Goal: Task Accomplishment & Management: Use online tool/utility

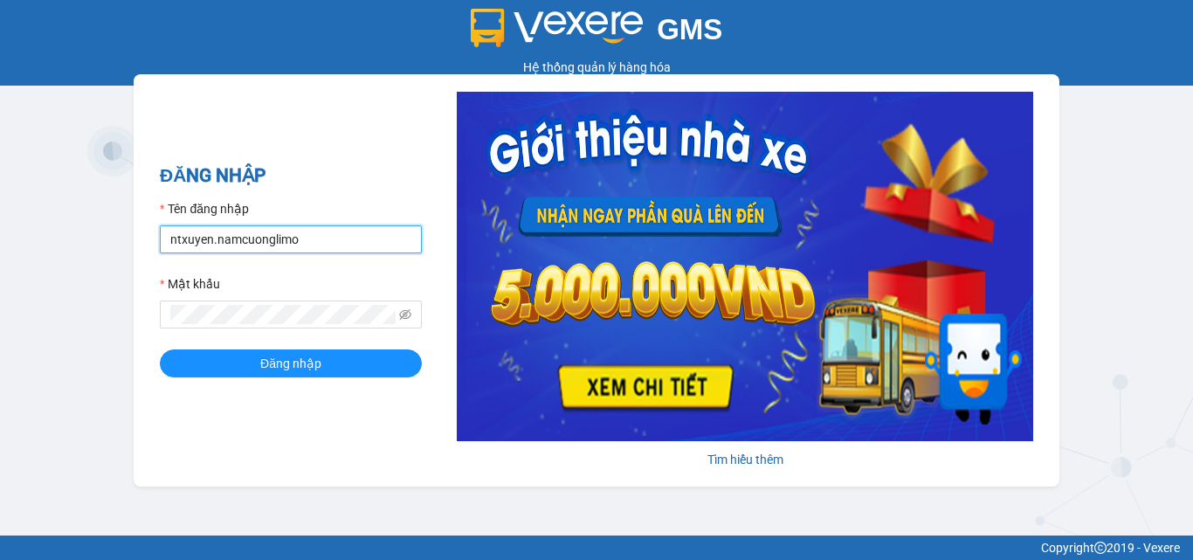
click at [322, 249] on input "ntxuyen.namcuonglimo" at bounding box center [291, 239] width 262 height 28
type input "khuatnhung.namcuonglimo"
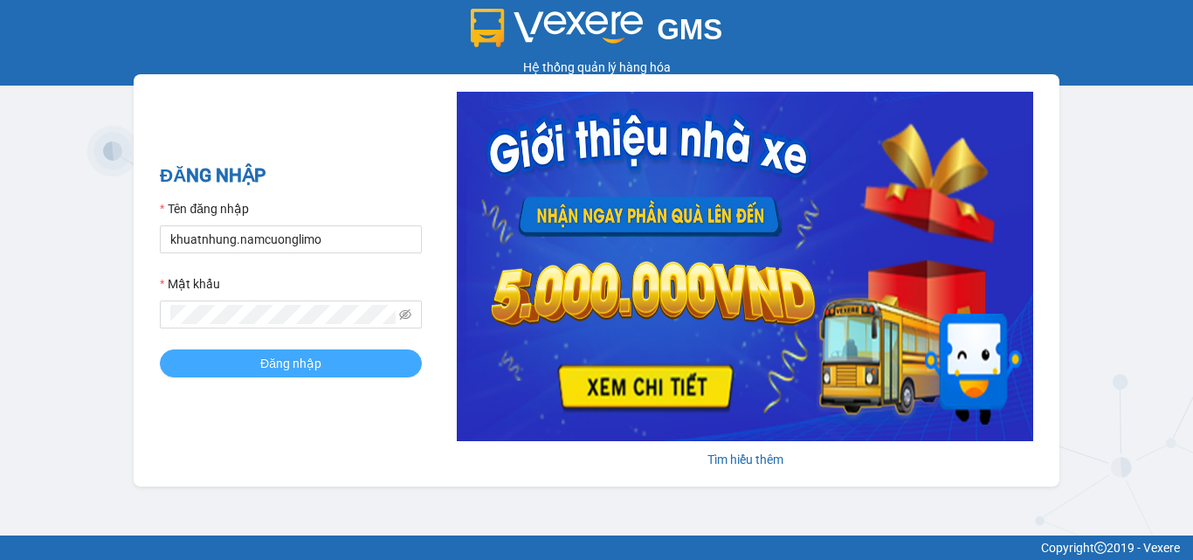
click at [290, 359] on span "Đăng nhập" at bounding box center [290, 363] width 61 height 19
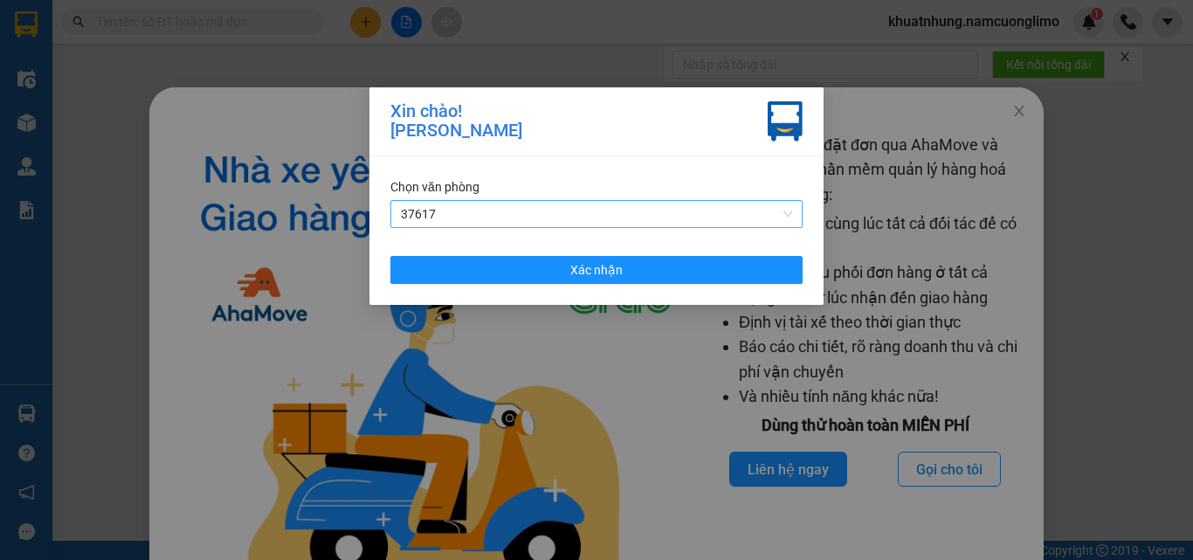
click at [584, 206] on span "37617" at bounding box center [596, 214] width 391 height 26
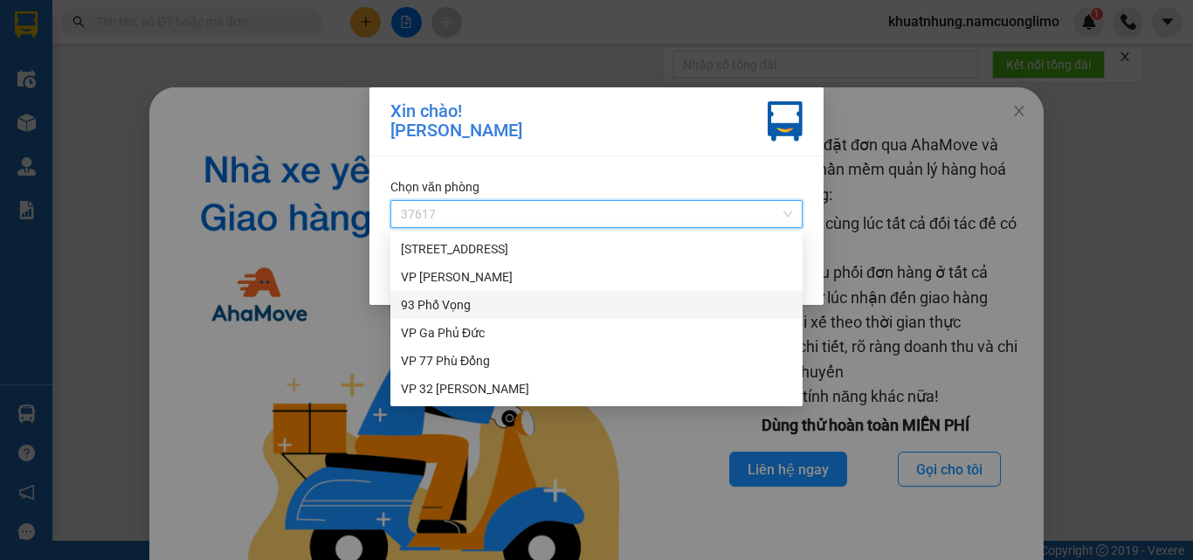
click at [435, 361] on div "VP 77 Phù Đổng" at bounding box center [596, 360] width 391 height 19
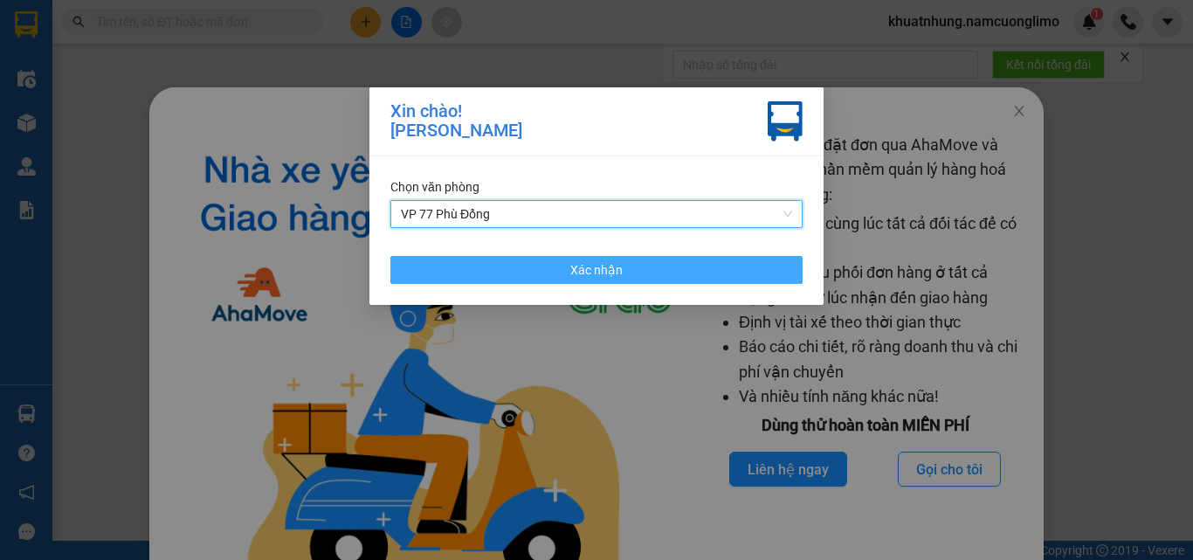
click at [594, 273] on span "Xác nhận" at bounding box center [596, 269] width 52 height 19
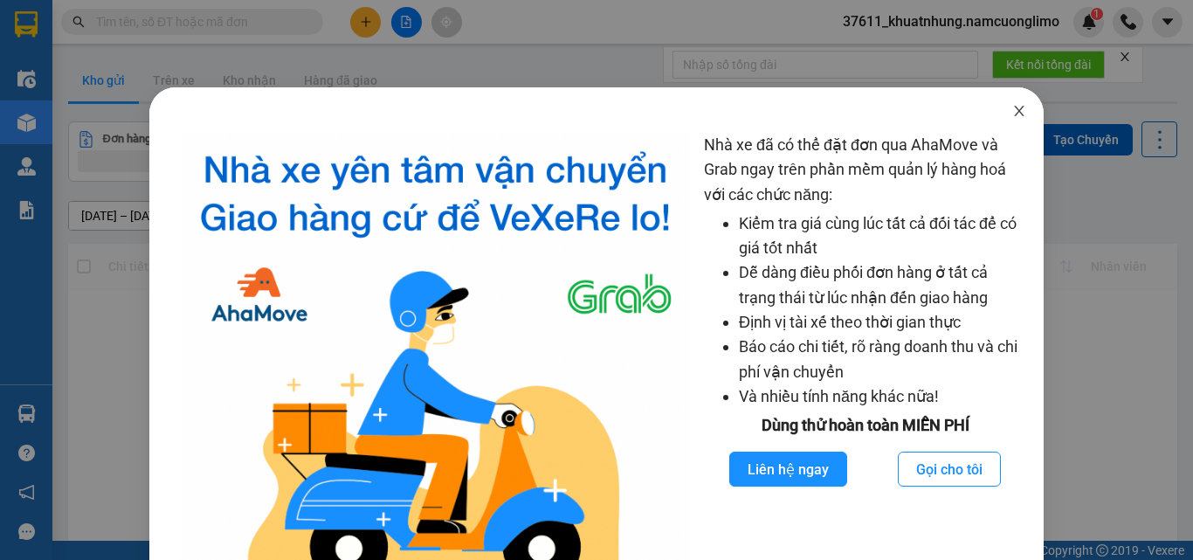
drag, startPoint x: 1001, startPoint y: 112, endPoint x: 995, endPoint y: 119, distance: 9.3
click at [1012, 112] on icon "close" at bounding box center [1019, 111] width 14 height 14
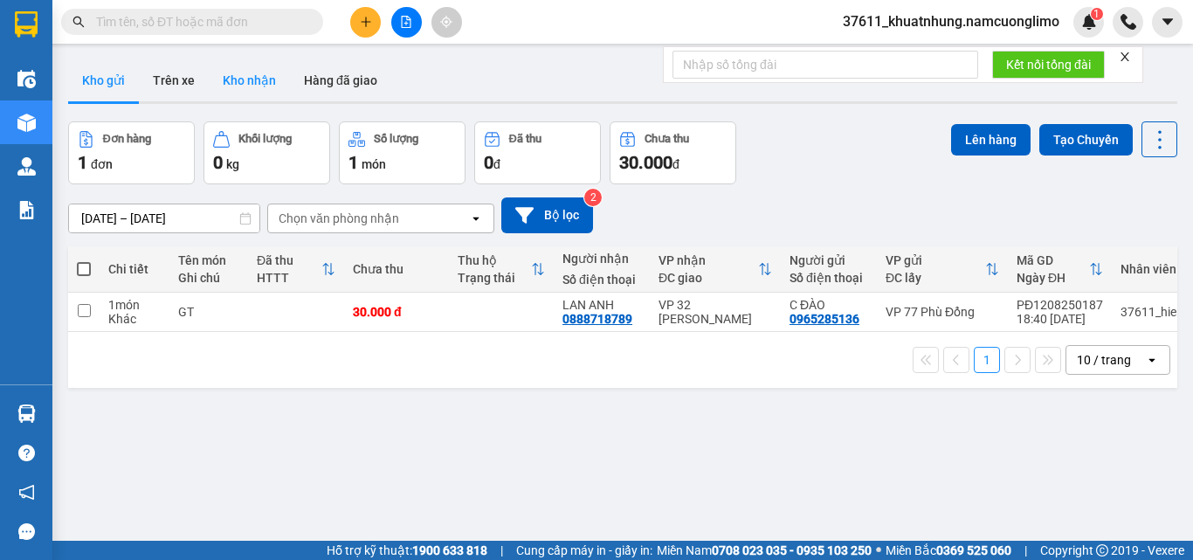
click at [258, 82] on button "Kho nhận" at bounding box center [249, 80] width 81 height 42
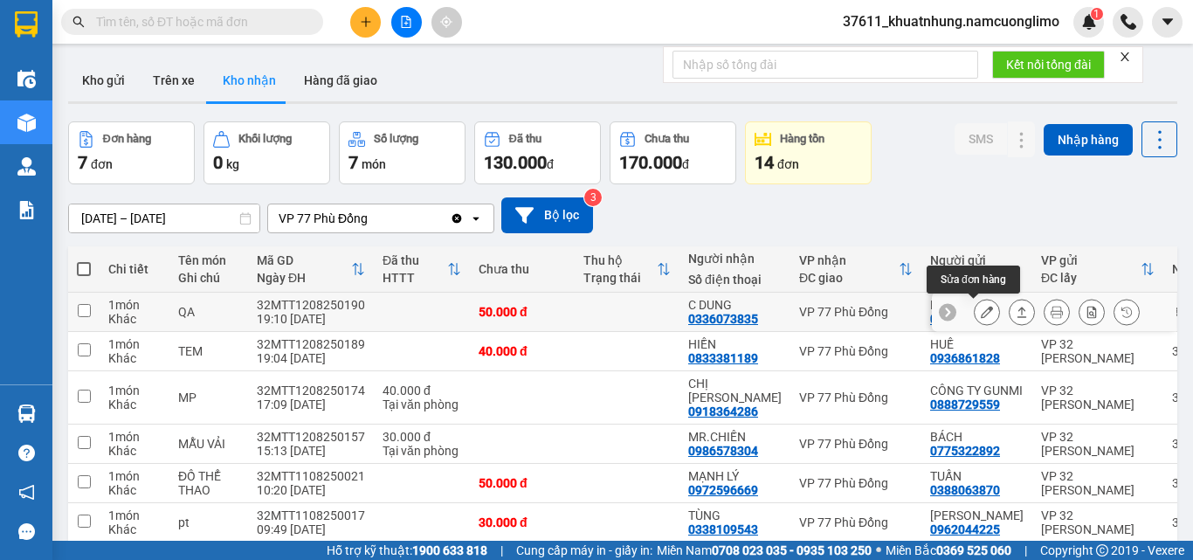
click at [980, 313] on icon at bounding box center [986, 312] width 12 height 12
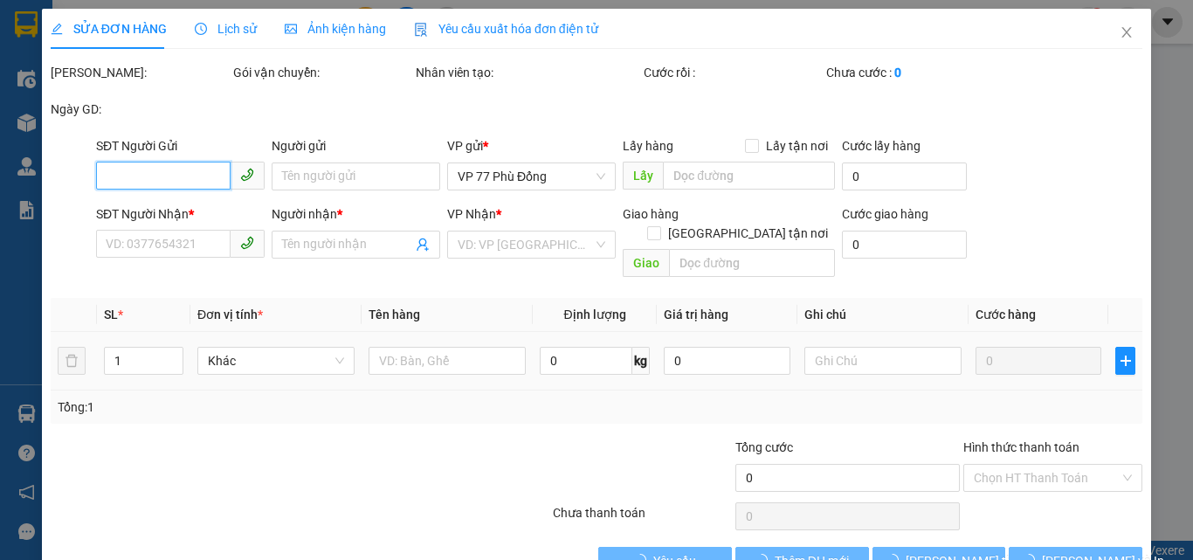
type input "0989893653"
type input "HIẾU"
type input "0336073835"
type input "C DUNG"
type input "50.000"
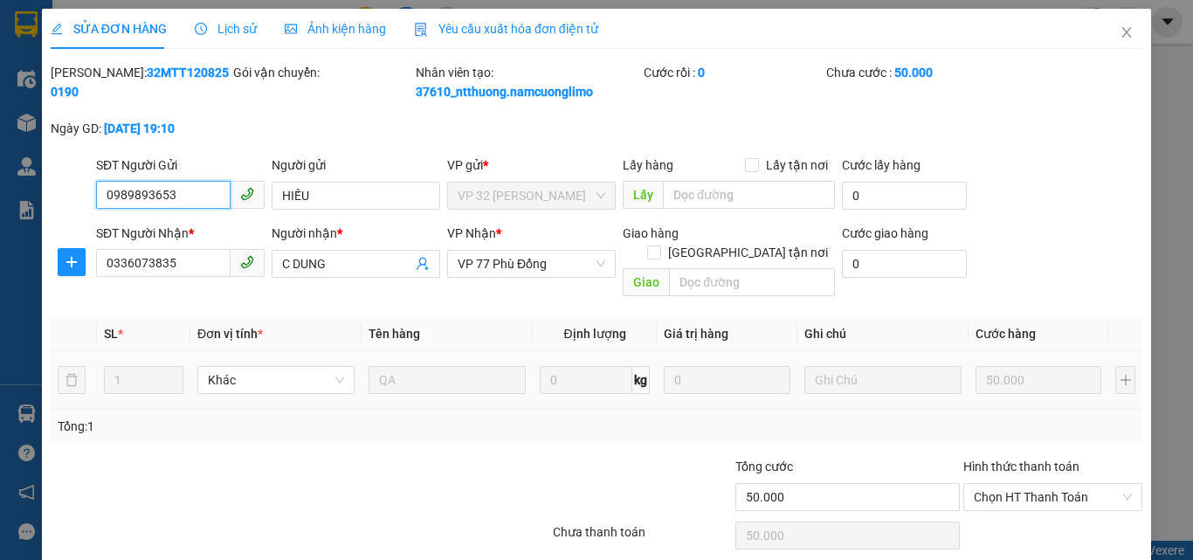
scroll to position [30, 0]
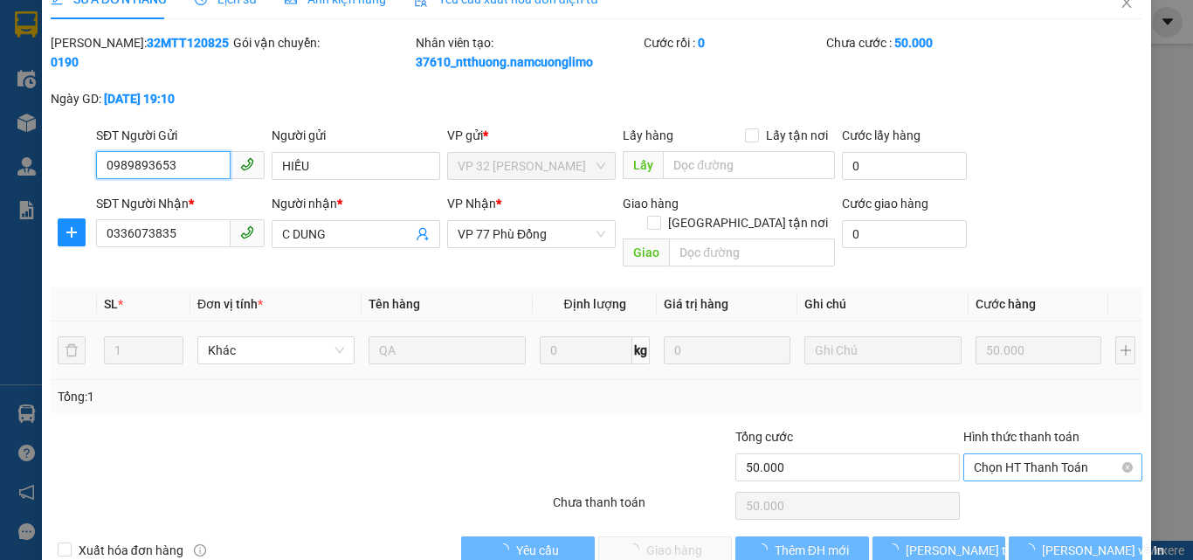
click at [989, 454] on span "Chọn HT Thanh Toán" at bounding box center [1052, 467] width 158 height 26
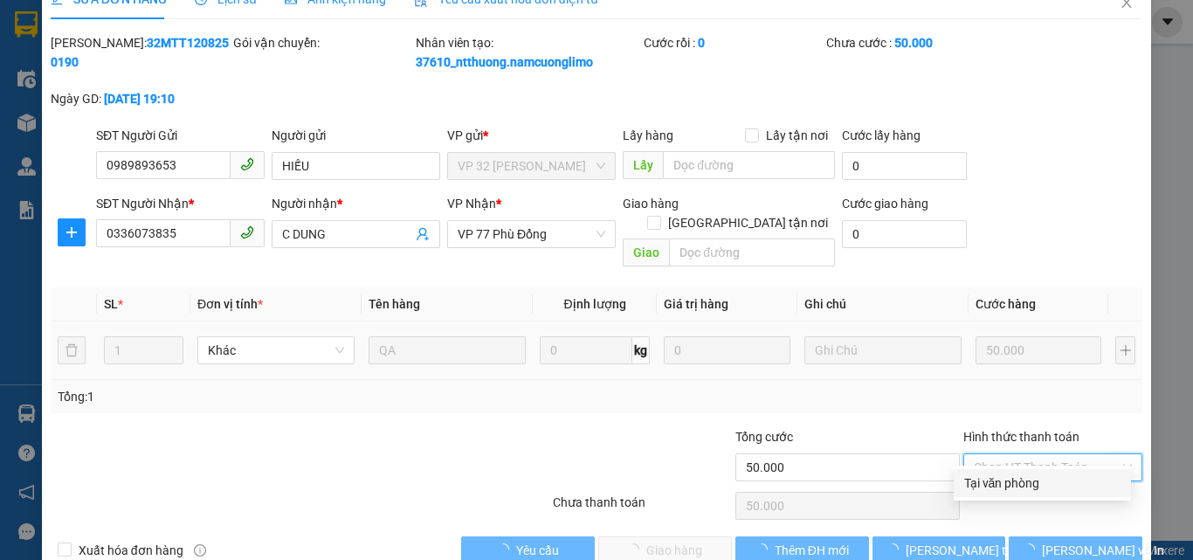
click at [984, 478] on div "Tại văn phòng" at bounding box center [1042, 482] width 156 height 19
type input "0"
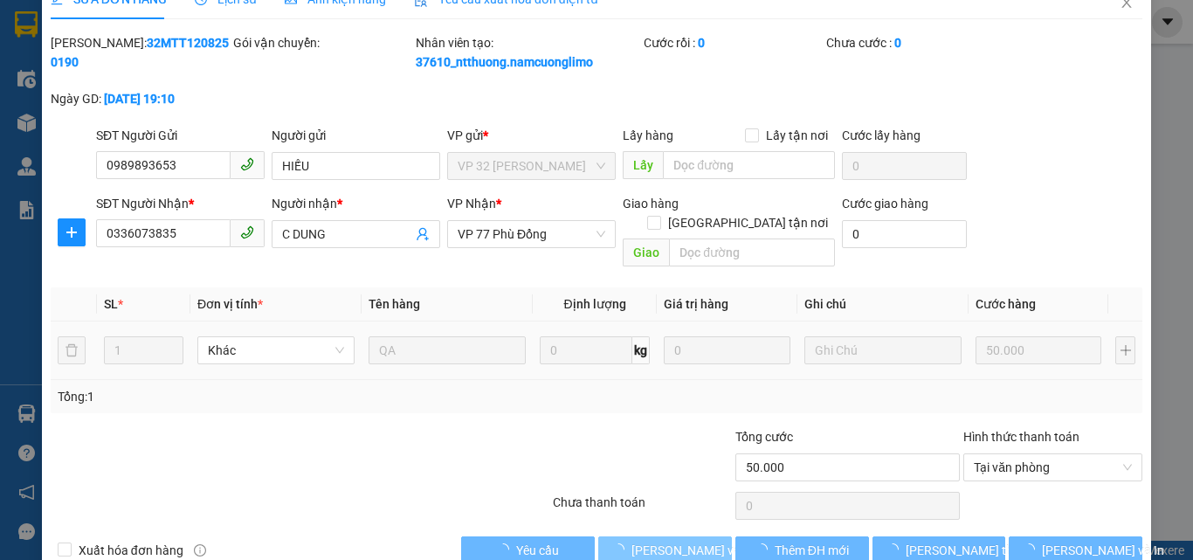
click at [698, 540] on span "[PERSON_NAME] và Giao hàng" at bounding box center [715, 549] width 168 height 19
click at [694, 540] on span "[PERSON_NAME] và Giao hàng" at bounding box center [715, 549] width 168 height 19
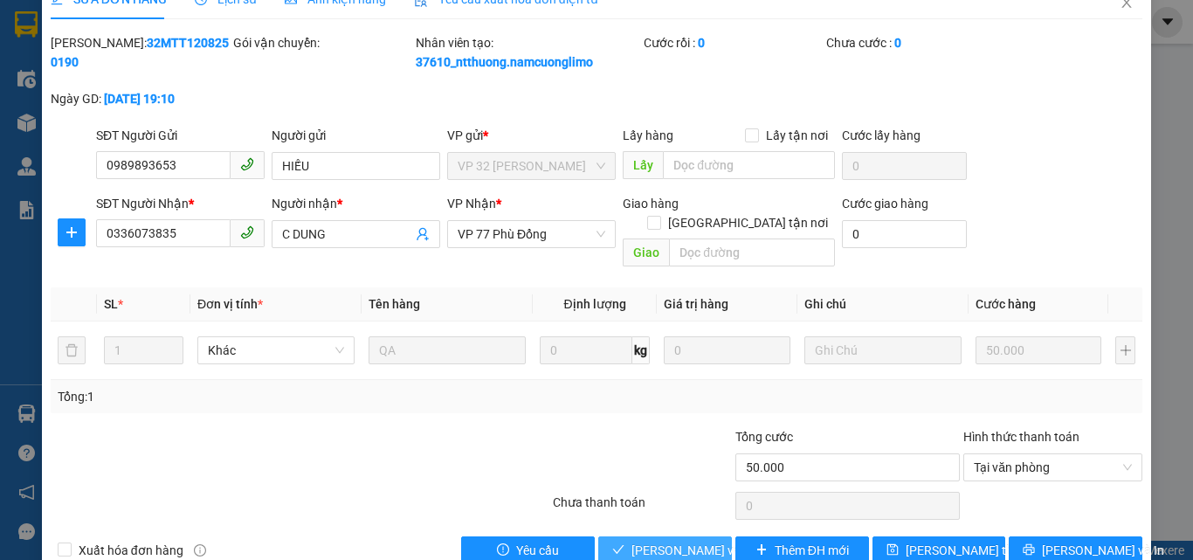
click at [671, 540] on span "[PERSON_NAME] và Giao hàng" at bounding box center [715, 549] width 168 height 19
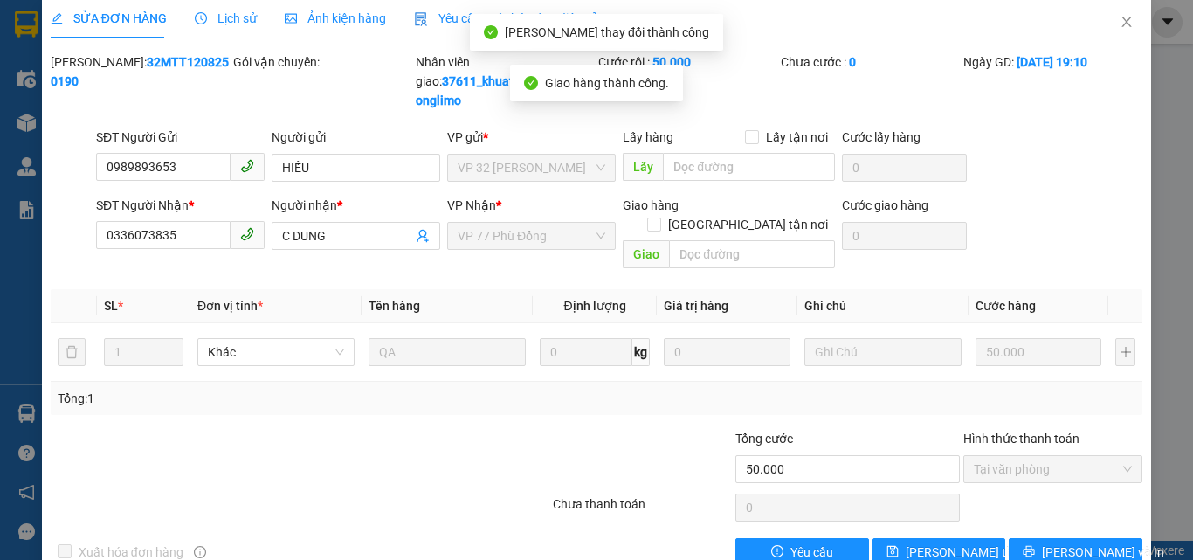
scroll to position [0, 0]
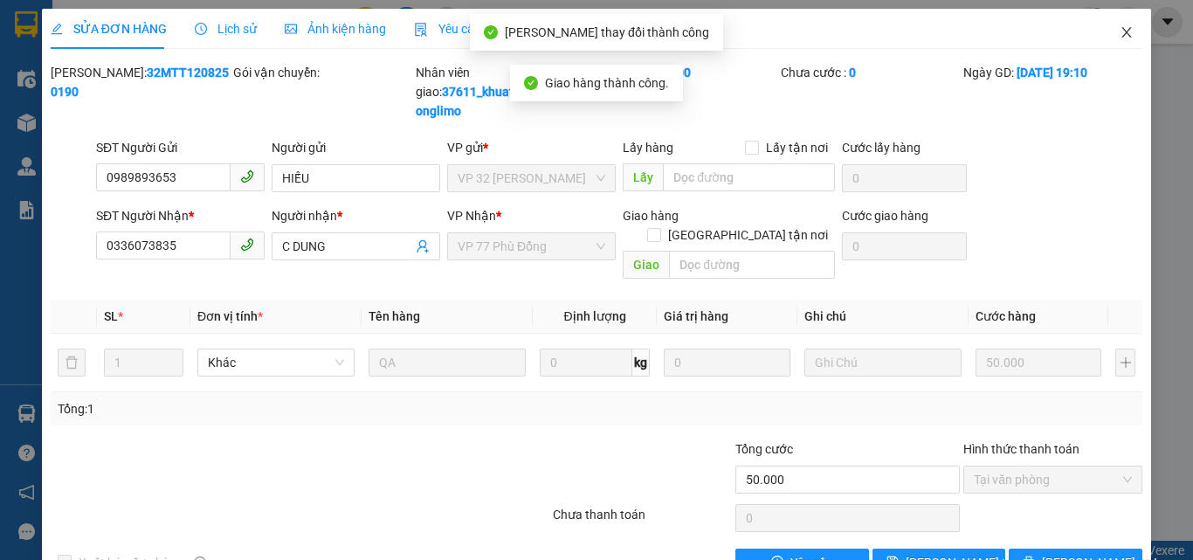
click at [1119, 32] on icon "close" at bounding box center [1126, 32] width 14 height 14
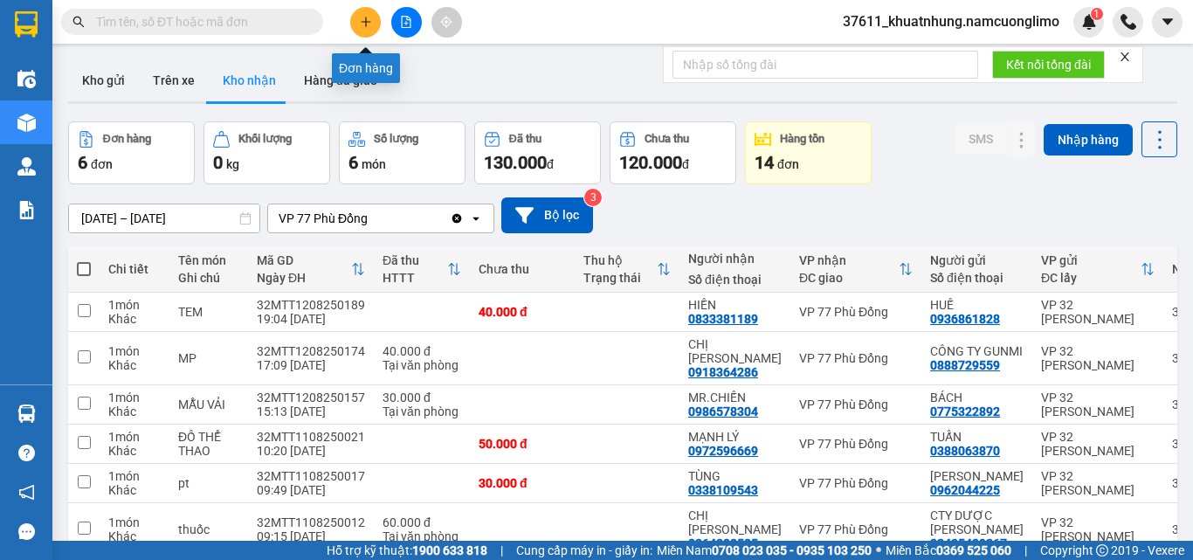
click at [362, 16] on icon "plus" at bounding box center [366, 22] width 12 height 12
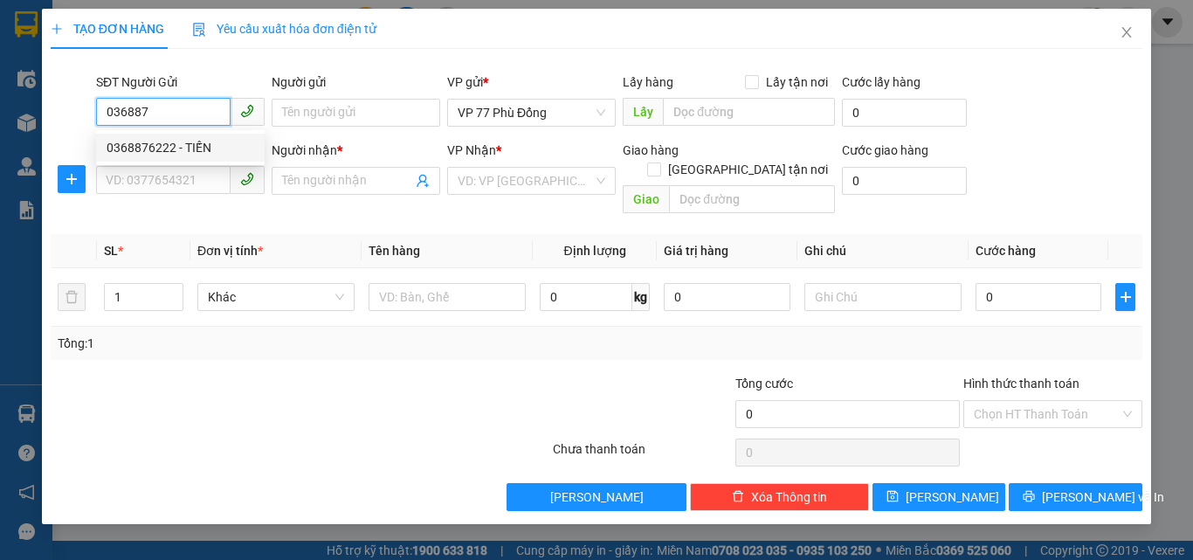
click at [193, 146] on div "0368876222 - TIẾN" at bounding box center [181, 147] width 148 height 19
type input "0368876222"
type input "TIẾN"
type input "0368876222"
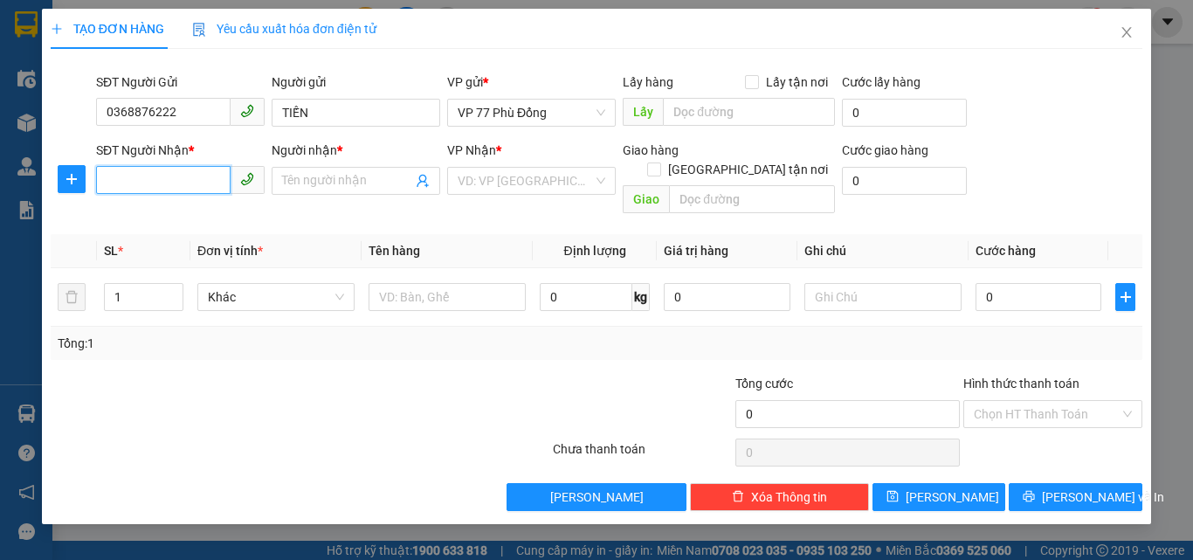
click at [183, 172] on input "SĐT Người Nhận *" at bounding box center [163, 180] width 134 height 28
click at [201, 205] on div "0979977998 - DŨNG" at bounding box center [180, 216] width 169 height 28
type input "0979977998"
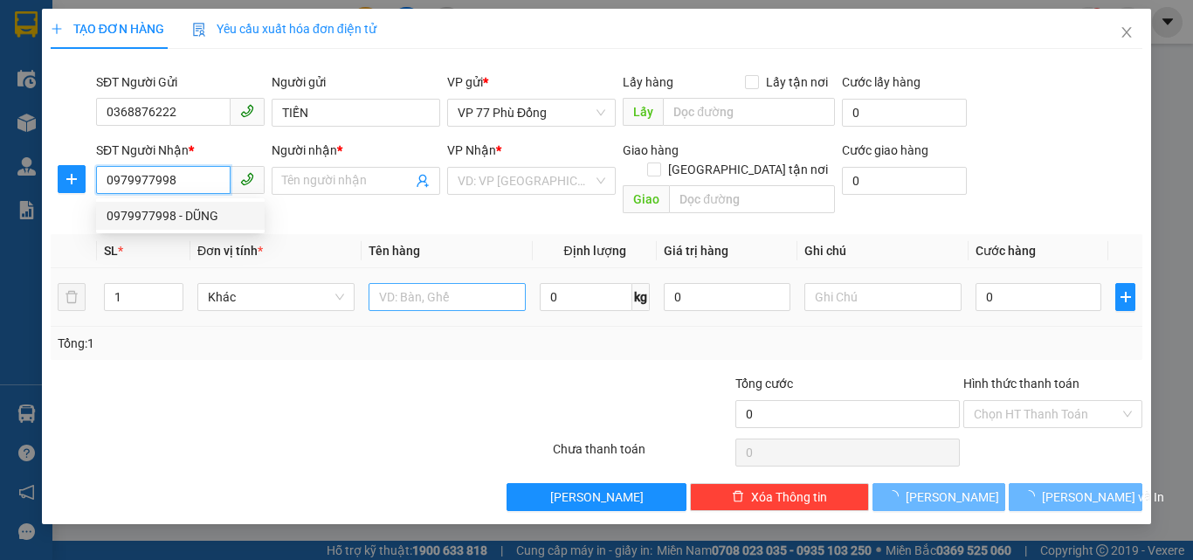
type input "DŨNG"
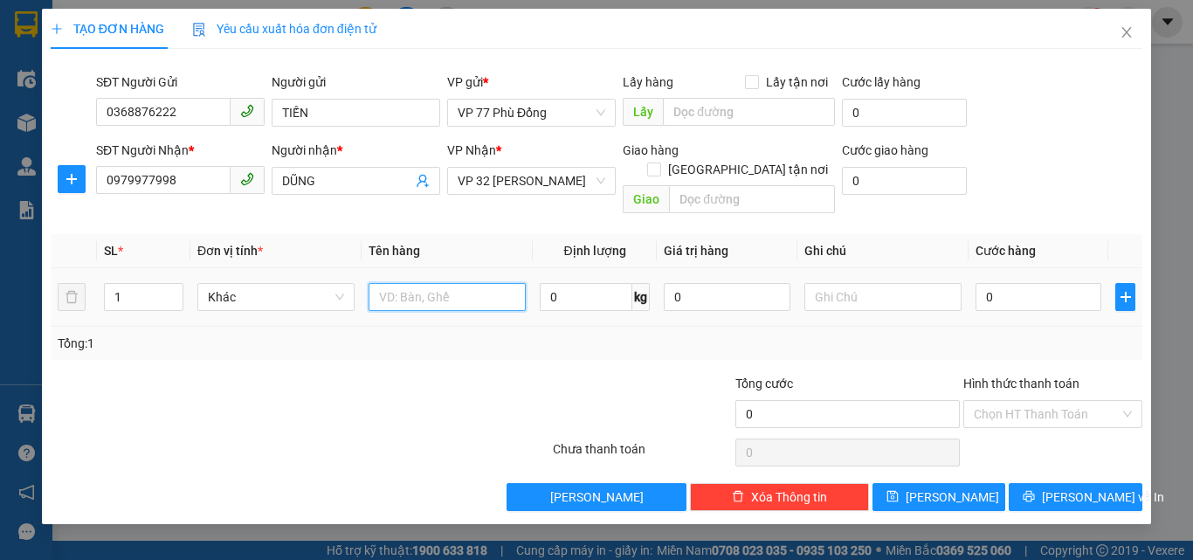
click at [415, 285] on input "text" at bounding box center [446, 297] width 157 height 28
type input "pt"
click at [1008, 283] on input "0" at bounding box center [1038, 297] width 126 height 28
type input "4"
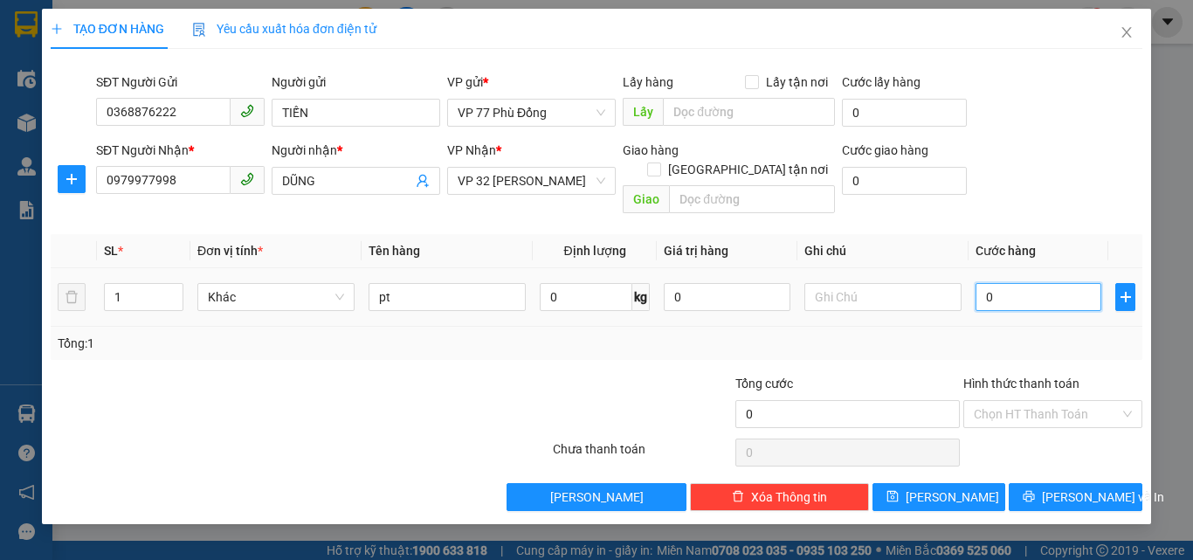
type input "4"
type input "40"
type input "40.000"
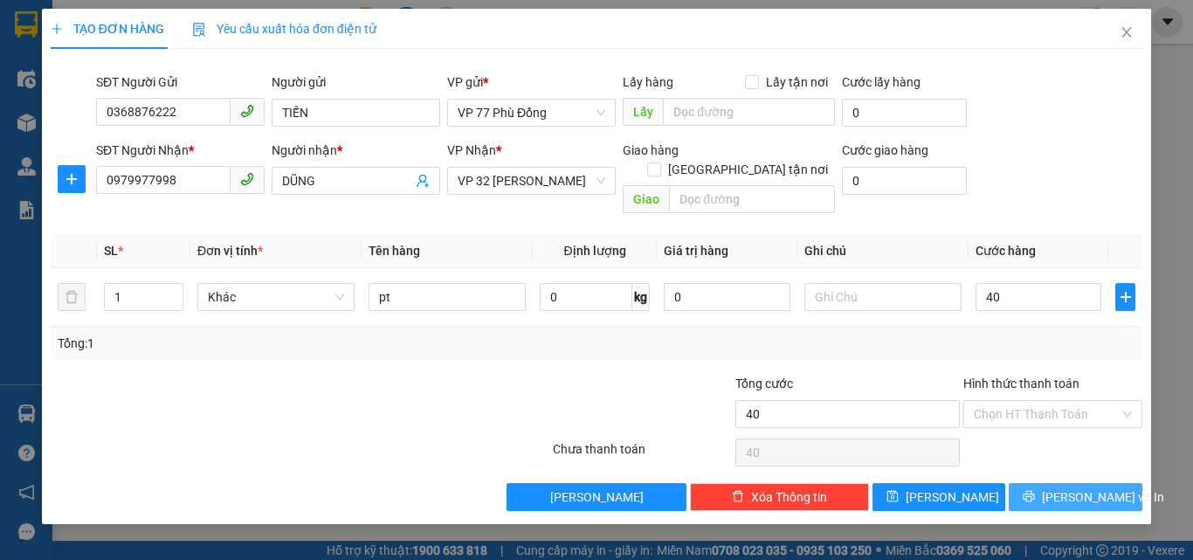
type input "40.000"
click at [1080, 483] on button "[PERSON_NAME] và In" at bounding box center [1075, 497] width 134 height 28
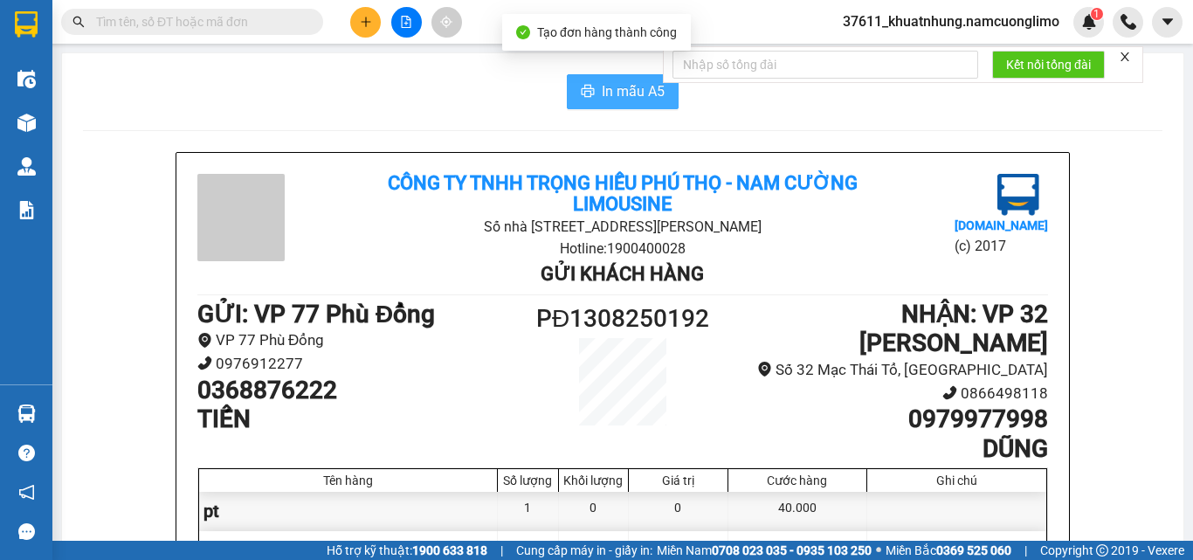
click at [615, 93] on span "In mẫu A5" at bounding box center [633, 91] width 63 height 22
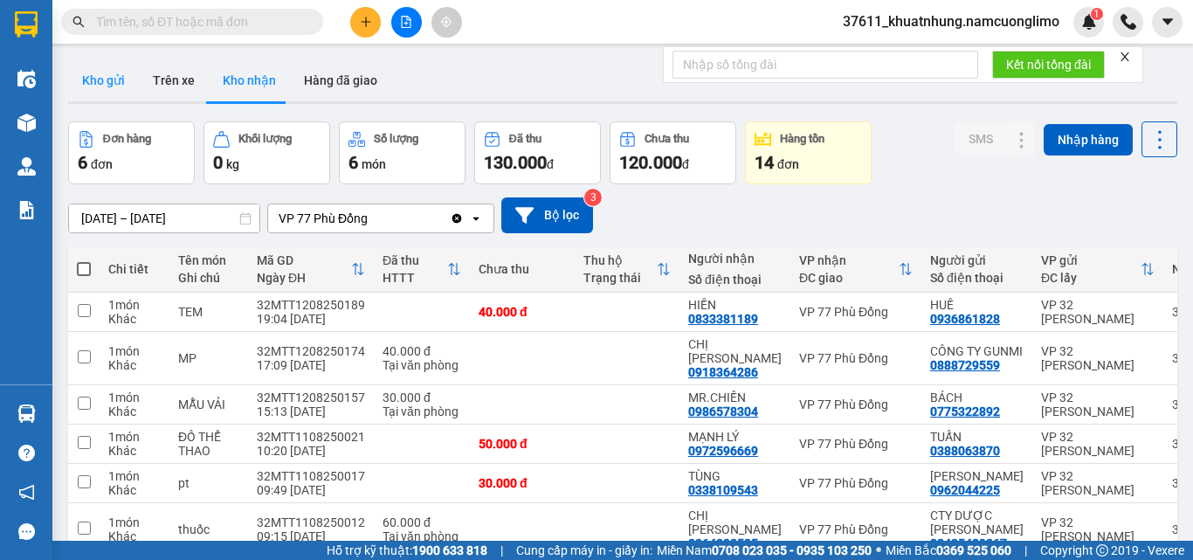
click at [100, 79] on button "Kho gửi" at bounding box center [103, 80] width 71 height 42
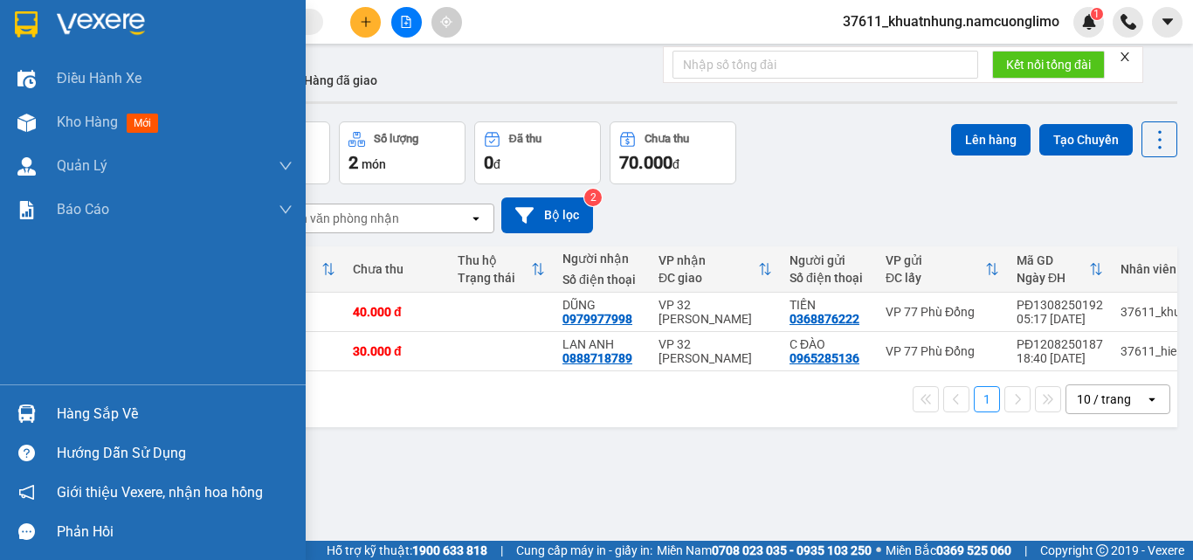
click at [36, 28] on img at bounding box center [26, 24] width 23 height 26
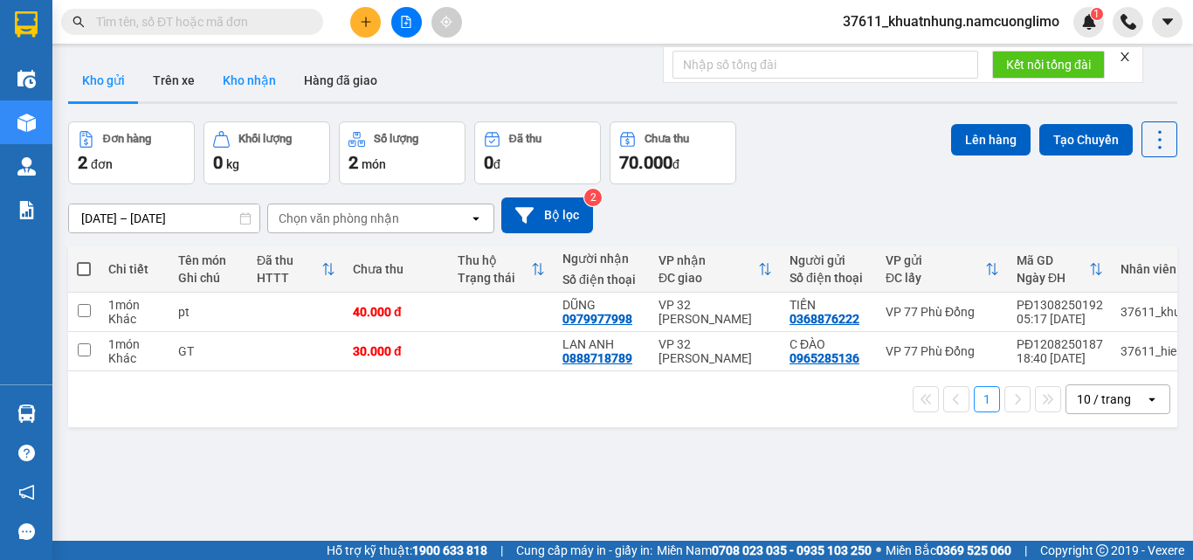
click at [260, 81] on button "Kho nhận" at bounding box center [249, 80] width 81 height 42
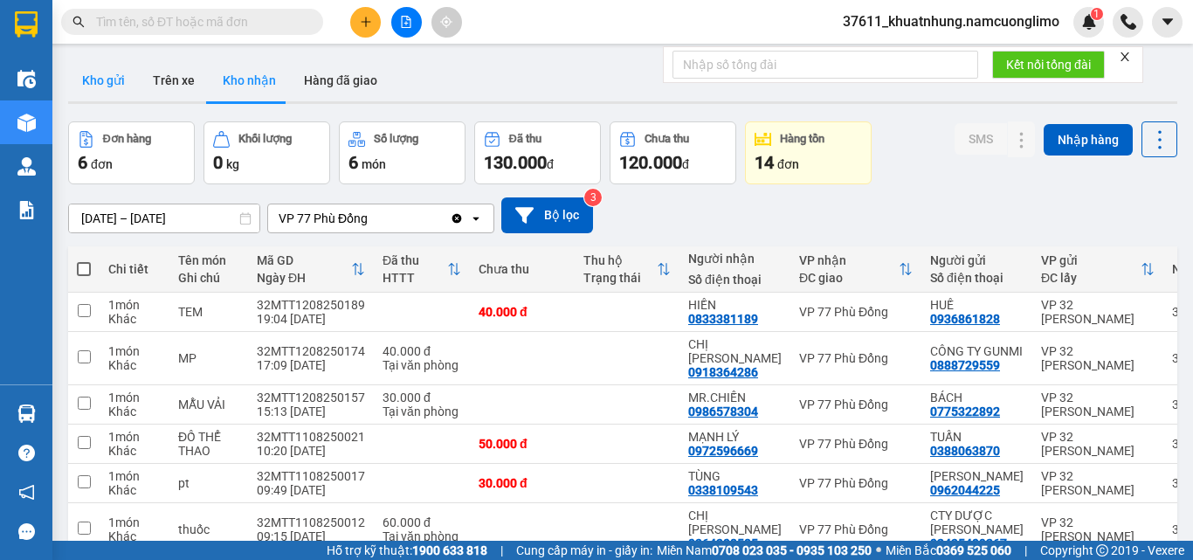
click at [110, 74] on button "Kho gửi" at bounding box center [103, 80] width 71 height 42
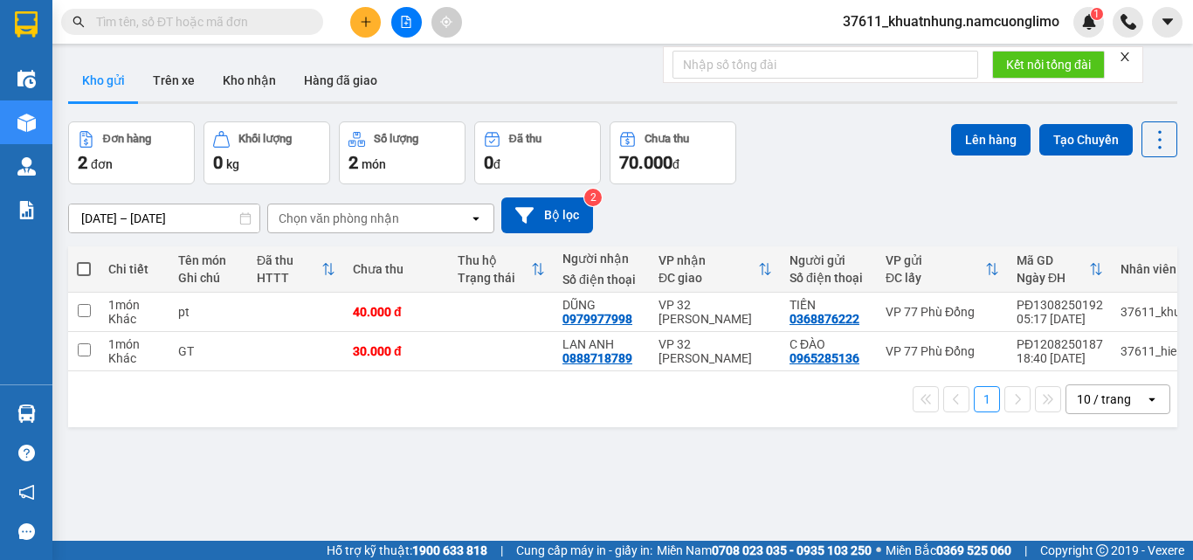
click at [86, 271] on span at bounding box center [84, 269] width 14 height 14
click at [84, 260] on input "checkbox" at bounding box center [84, 260] width 0 height 0
checkbox input "true"
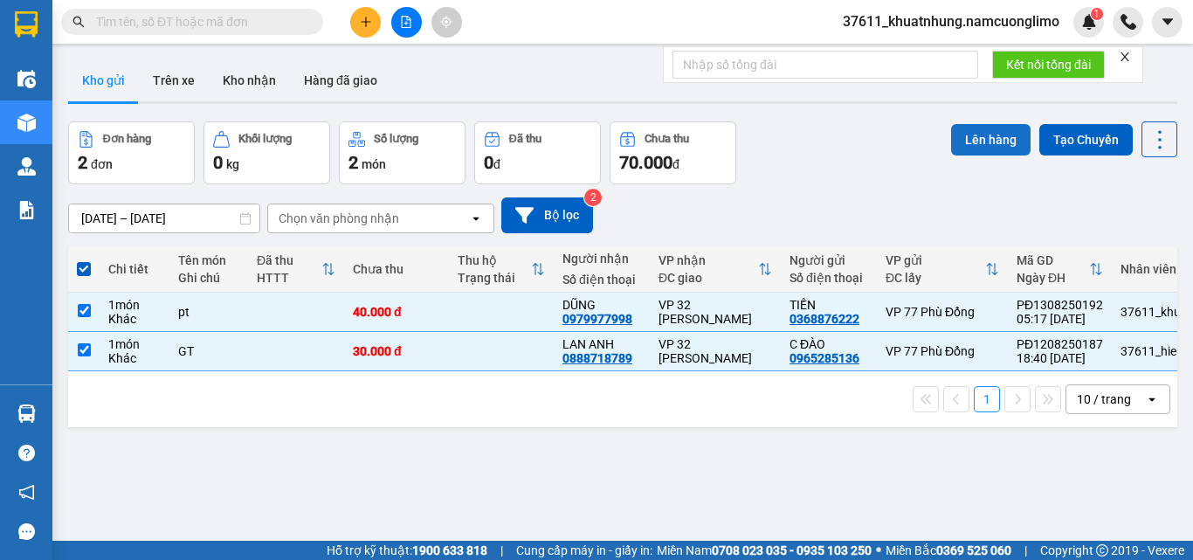
click at [968, 138] on button "Lên hàng" at bounding box center [990, 139] width 79 height 31
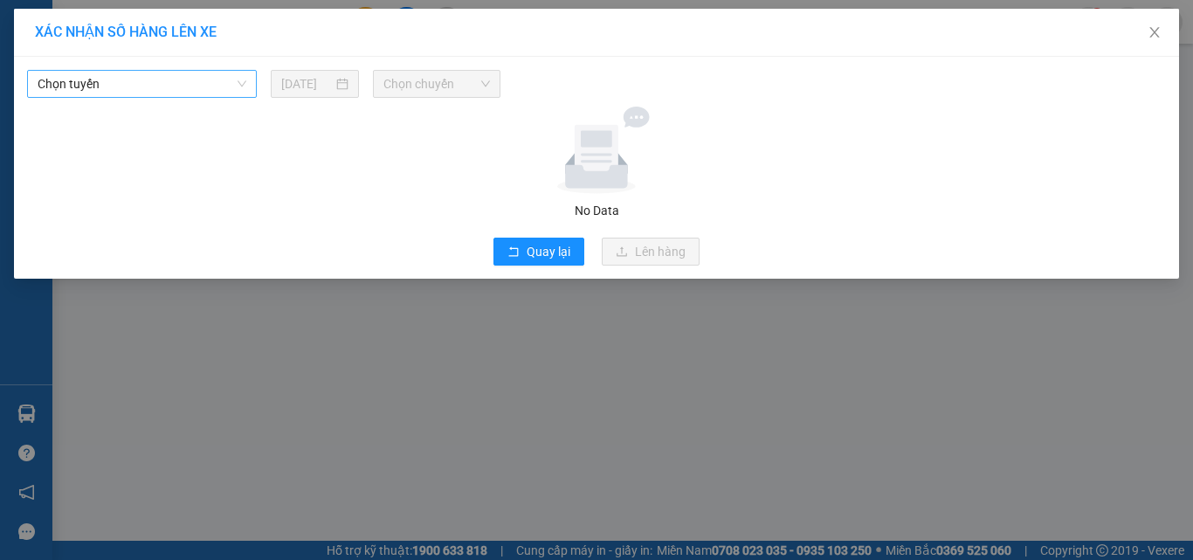
click at [189, 82] on span "Chọn tuyến" at bounding box center [142, 84] width 209 height 26
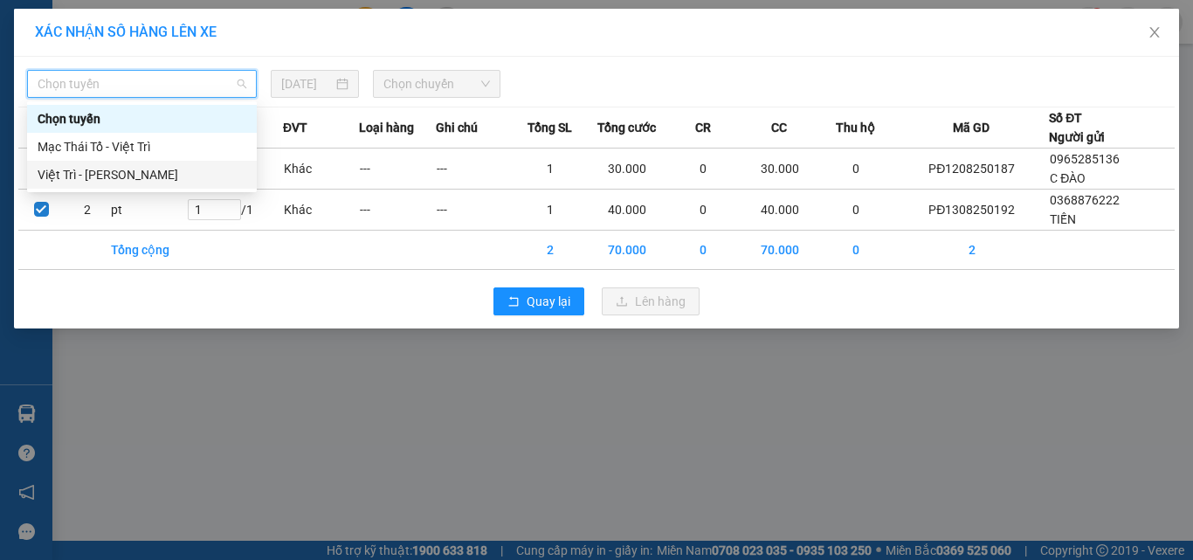
click at [89, 172] on div "Việt Trì - [PERSON_NAME]" at bounding box center [142, 174] width 209 height 19
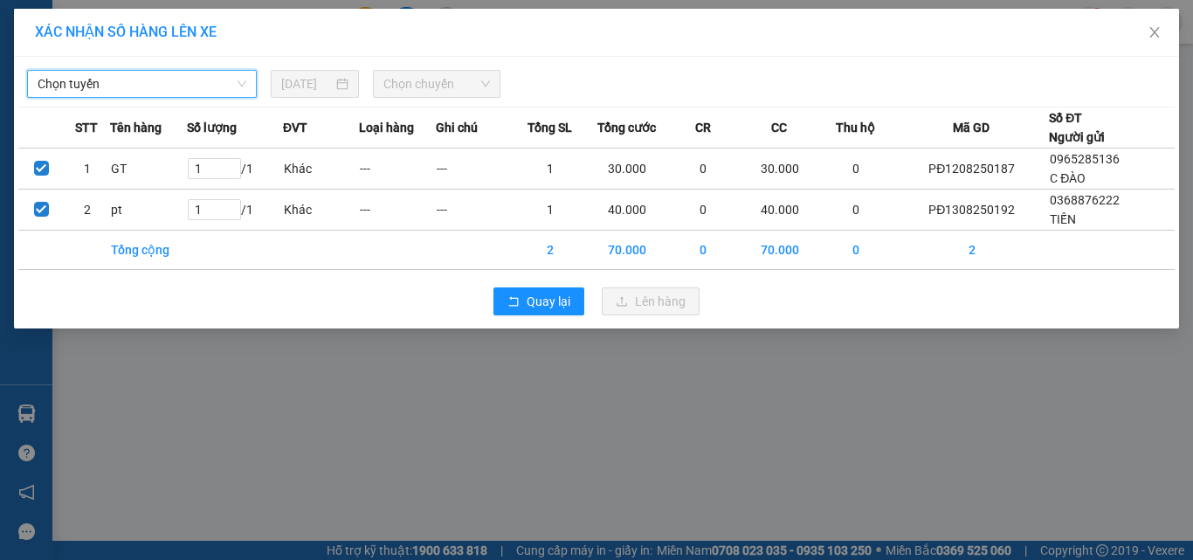
click at [430, 85] on span "Chọn chuyến" at bounding box center [436, 84] width 107 height 26
click at [113, 91] on span "Chọn tuyến" at bounding box center [142, 84] width 209 height 26
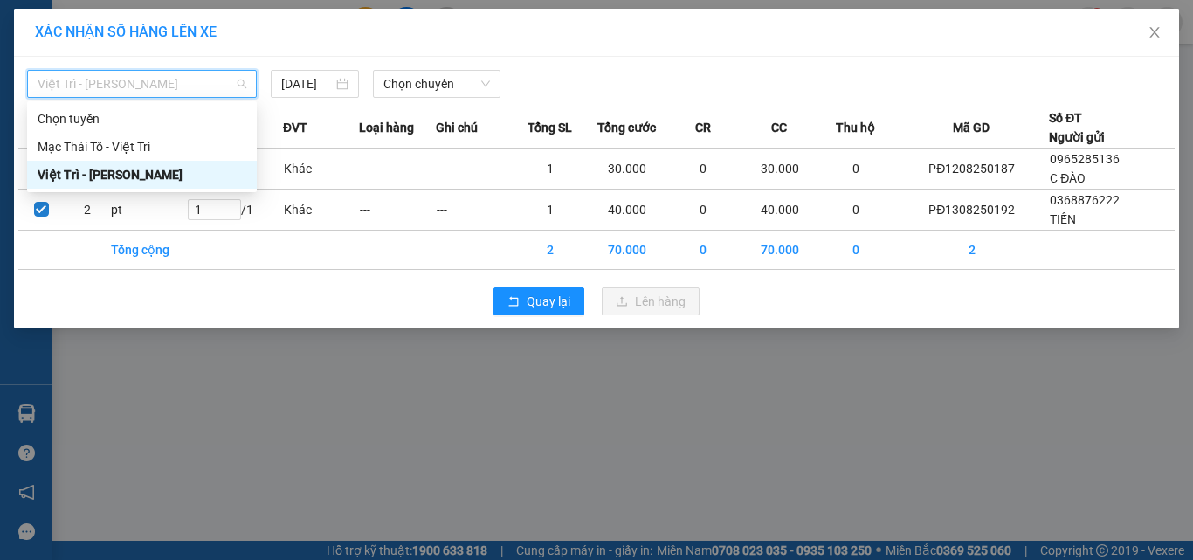
click at [79, 174] on div "Việt Trì - [PERSON_NAME]" at bounding box center [142, 174] width 209 height 19
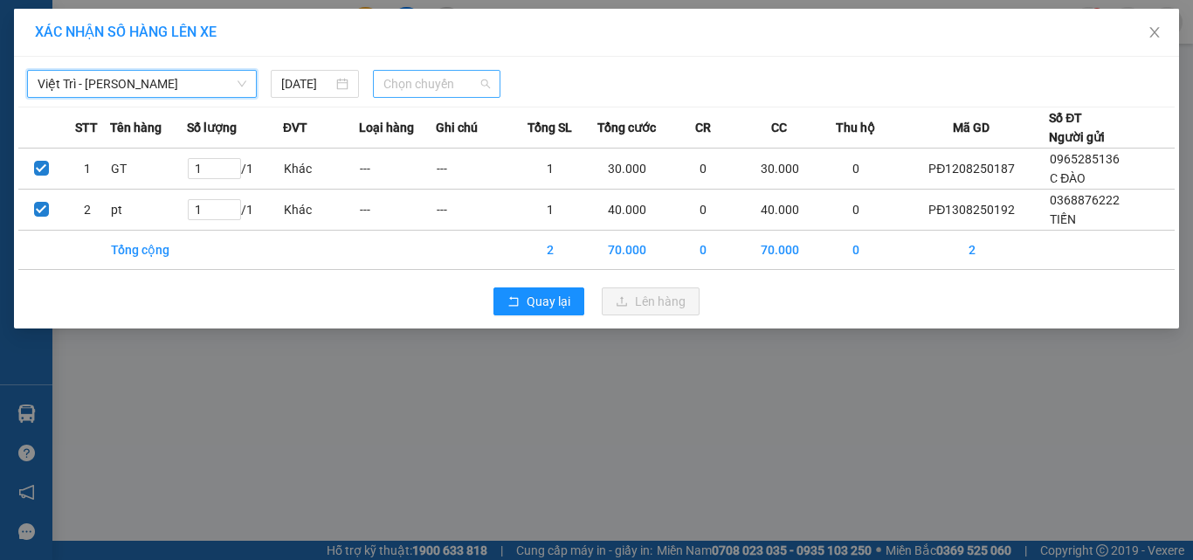
click at [409, 87] on span "Chọn chuyến" at bounding box center [436, 84] width 107 height 26
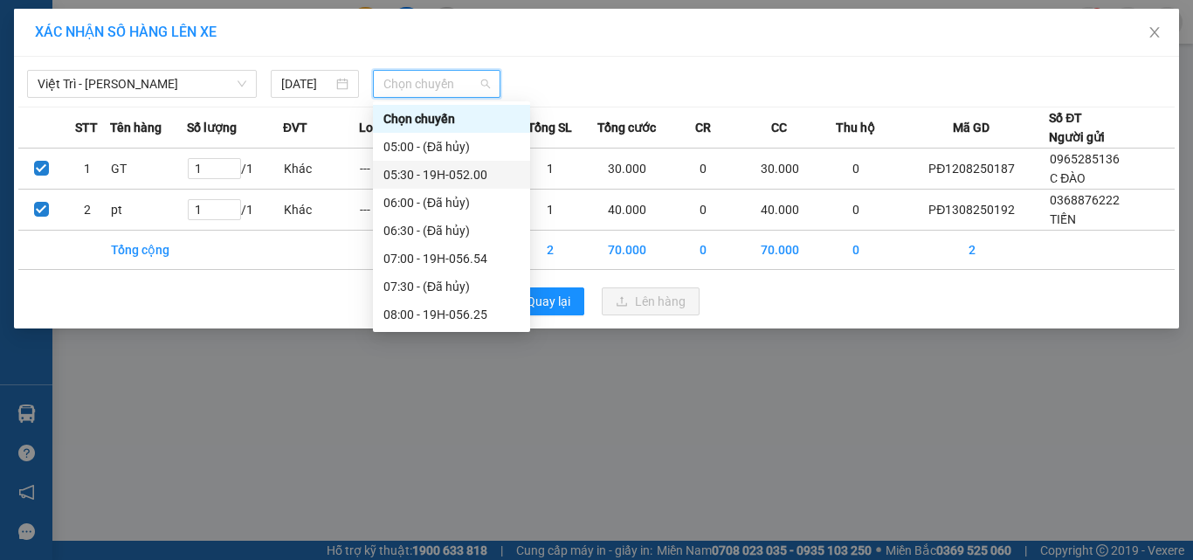
click at [485, 174] on div "05:30 - 19H-052.00" at bounding box center [451, 174] width 136 height 19
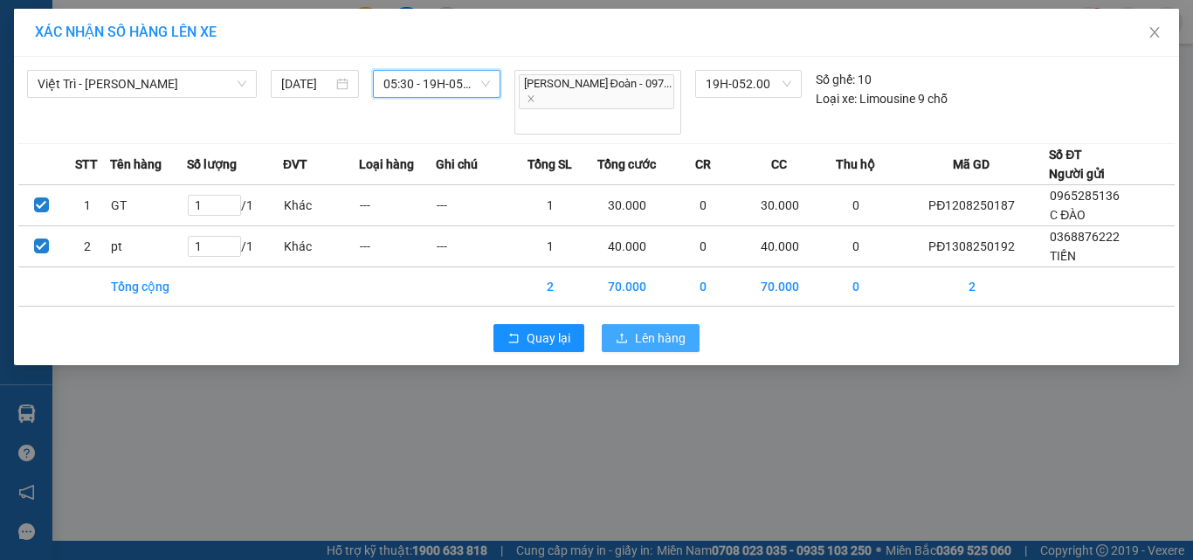
click at [643, 328] on span "Lên hàng" at bounding box center [660, 337] width 51 height 19
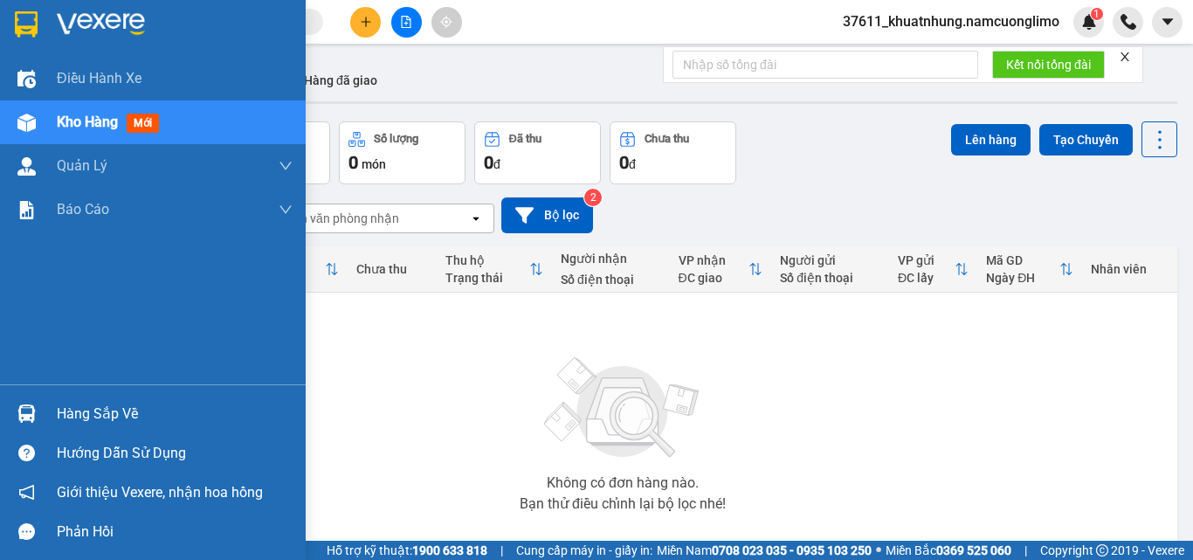
click at [29, 407] on img at bounding box center [26, 413] width 18 height 18
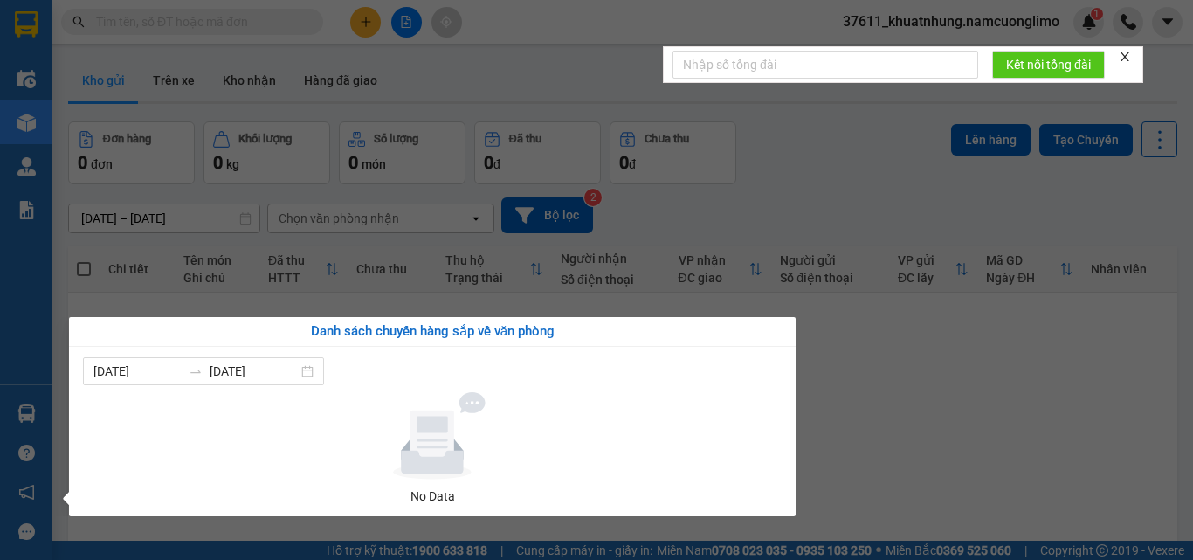
click at [874, 378] on section "Kết quả tìm kiếm ( 0 ) Bộ lọc No Data 37611_khuatnhung.namcuonglimo 1 Điều hành…" at bounding box center [596, 280] width 1193 height 560
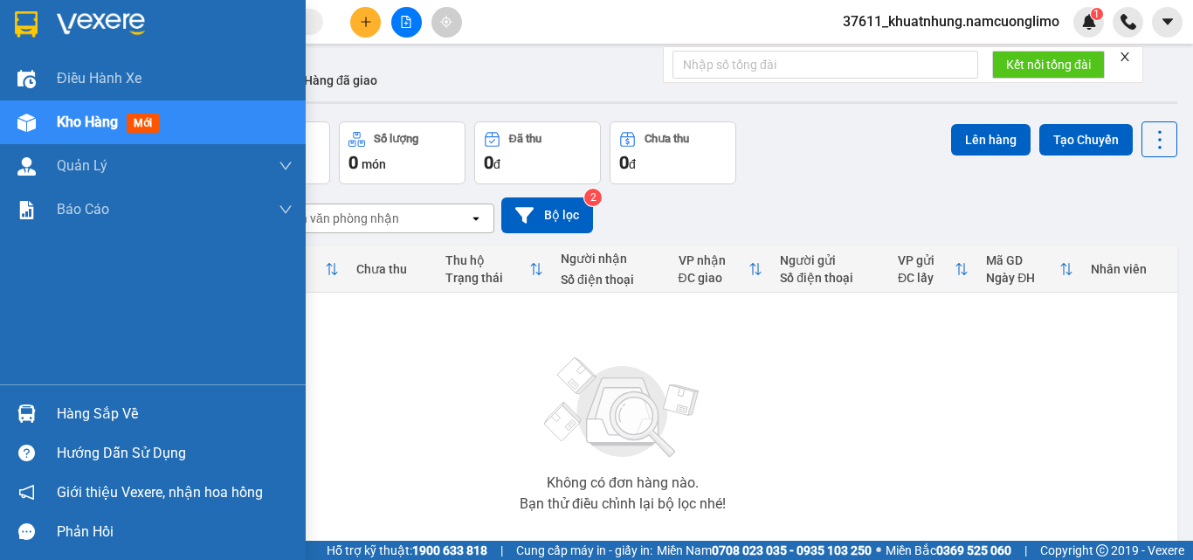
click at [11, 395] on div "Hàng sắp về" at bounding box center [153, 413] width 306 height 39
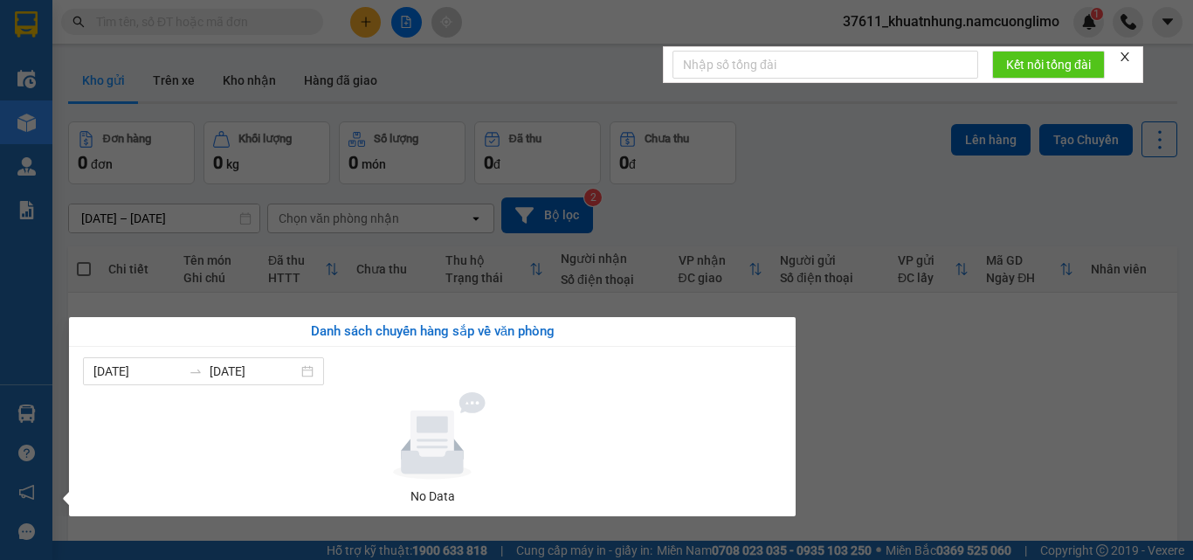
click at [938, 437] on section "Kết quả tìm kiếm ( 0 ) Bộ lọc No Data 37611_khuatnhung.namcuonglimo 1 Điều hành…" at bounding box center [596, 280] width 1193 height 560
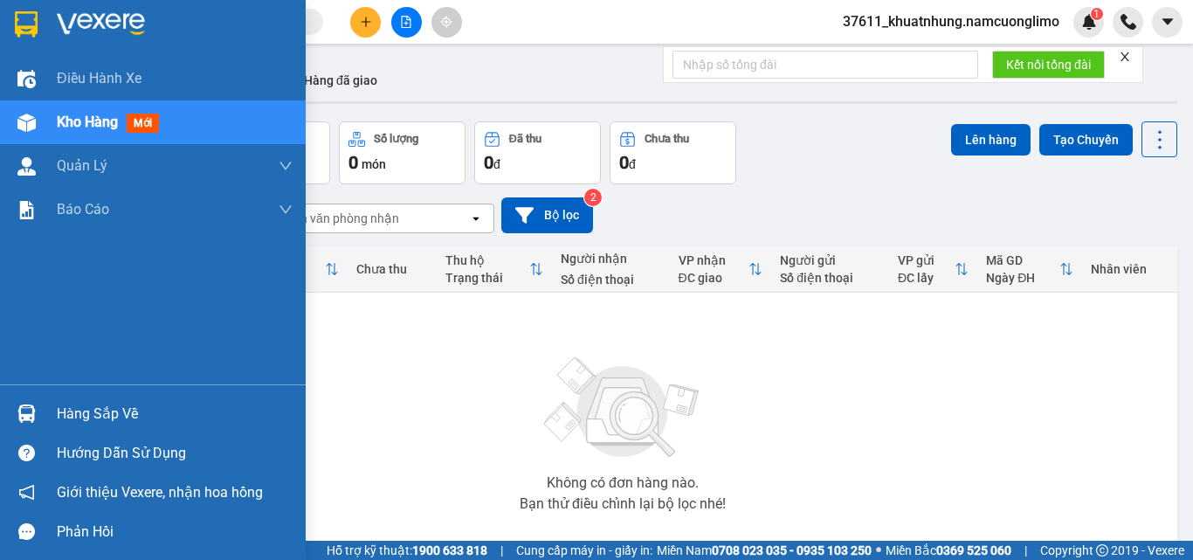
click at [32, 408] on img at bounding box center [26, 413] width 18 height 18
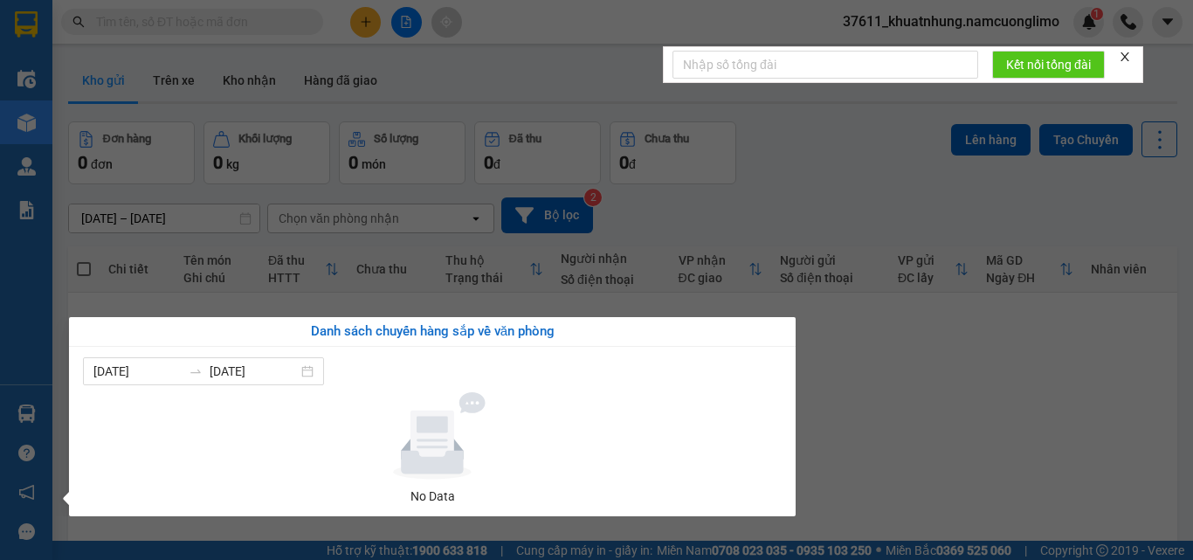
click at [953, 451] on section "Kết quả tìm kiếm ( 0 ) Bộ lọc No Data 37611_khuatnhung.namcuonglimo 1 Điều hành…" at bounding box center [596, 280] width 1193 height 560
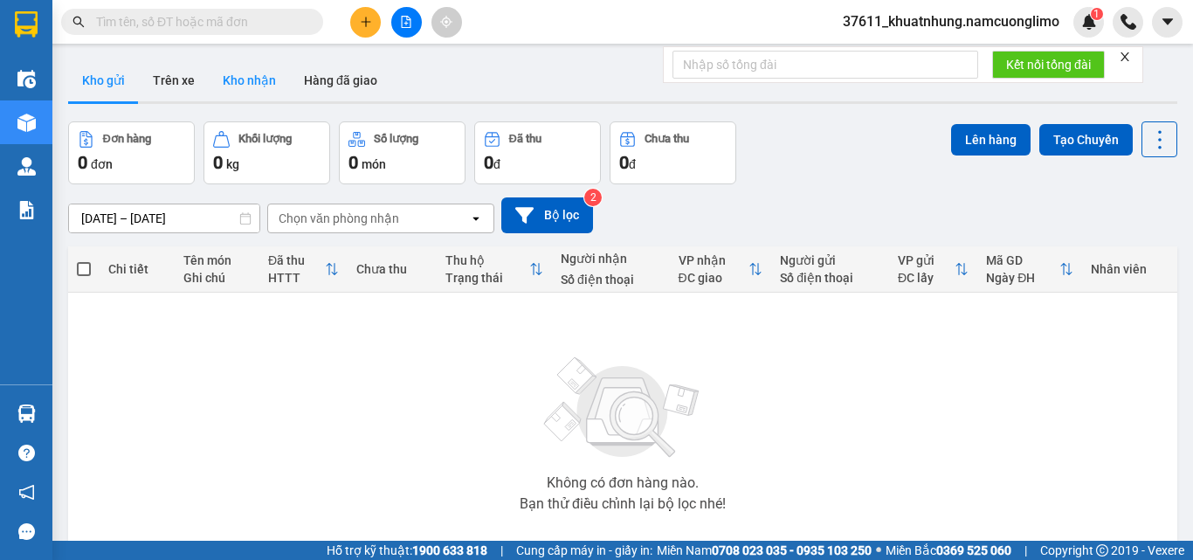
click at [264, 86] on button "Kho nhận" at bounding box center [249, 80] width 81 height 42
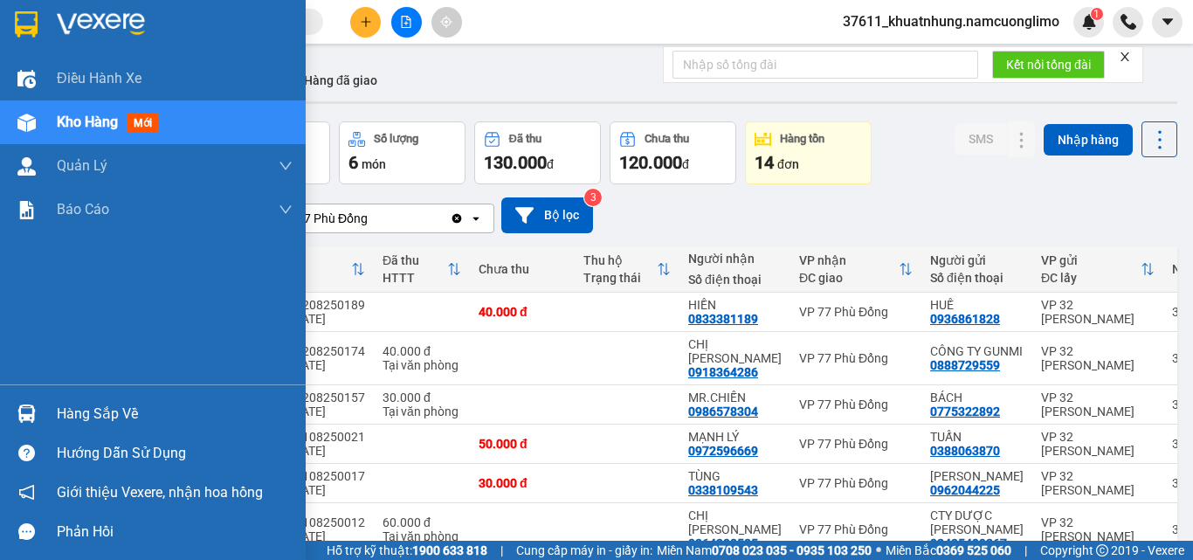
click at [31, 406] on img at bounding box center [26, 413] width 18 height 18
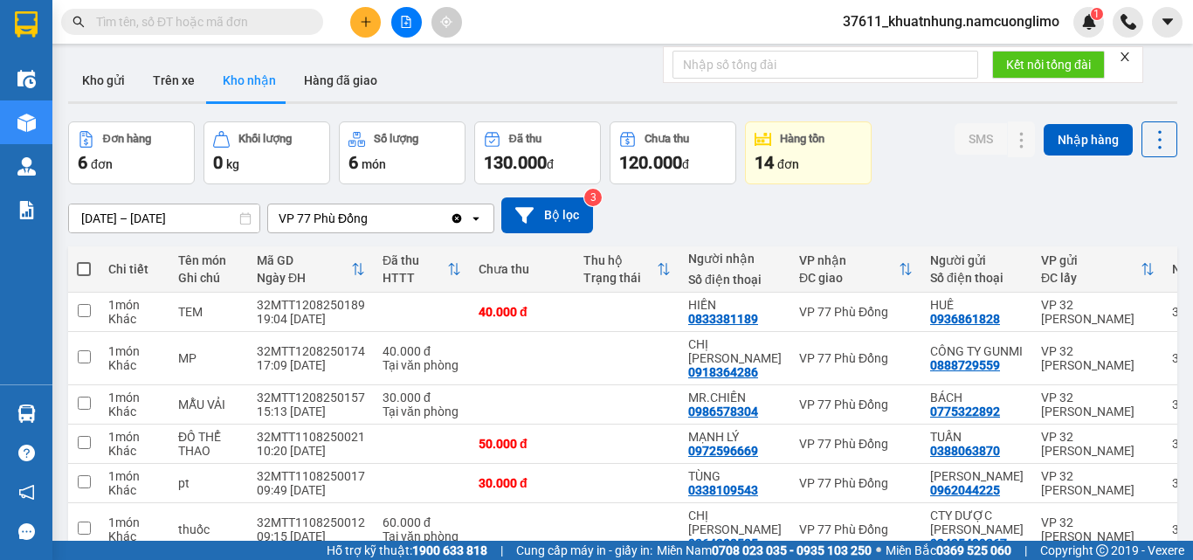
click at [904, 207] on section "Kết quả tìm kiếm ( 0 ) Bộ lọc No Data 37611_khuatnhung.namcuonglimo 1 Điều hành…" at bounding box center [596, 280] width 1193 height 560
